Goal: Navigation & Orientation: Find specific page/section

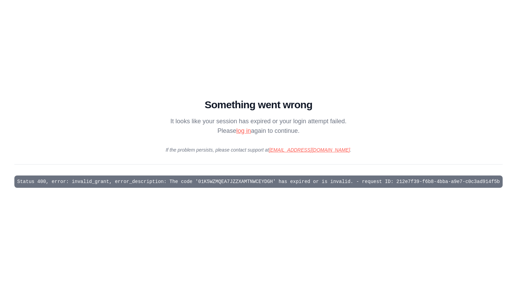
click at [237, 132] on link "log in" at bounding box center [243, 130] width 15 height 7
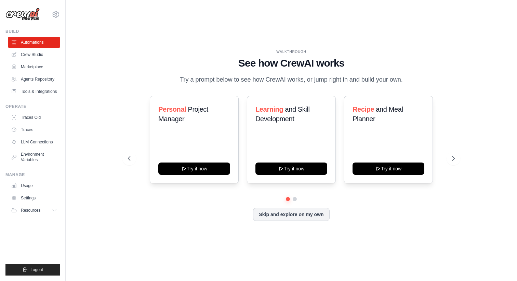
click at [305, 31] on div "WALKTHROUGH See how [PERSON_NAME] works Try a prompt below to see how [PERSON_N…" at bounding box center [291, 141] width 429 height 268
